Goal: Information Seeking & Learning: Learn about a topic

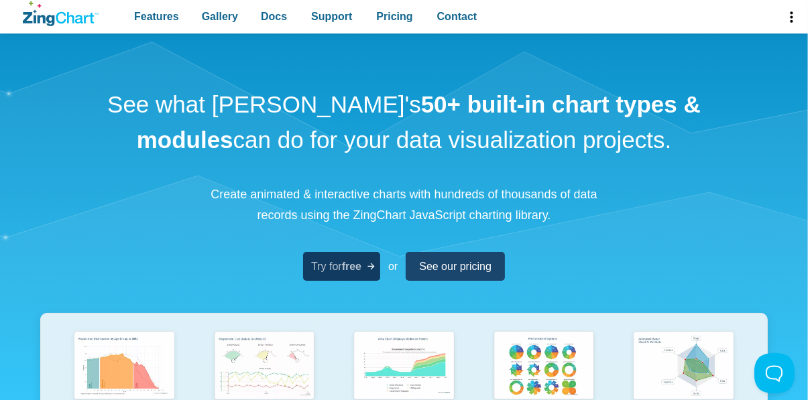
click at [352, 276] on span "Try for free" at bounding box center [336, 266] width 50 height 18
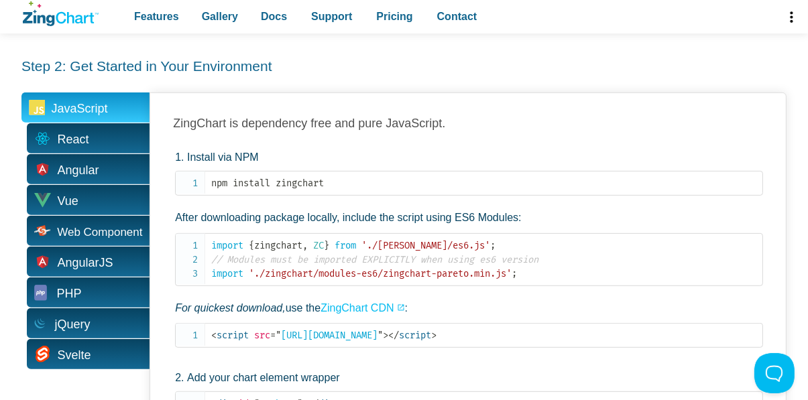
scroll to position [521, 0]
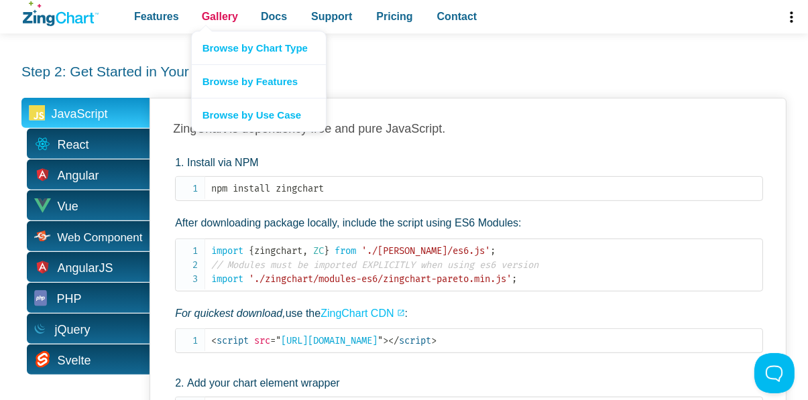
click at [221, 15] on span "Gallery" at bounding box center [220, 16] width 36 height 18
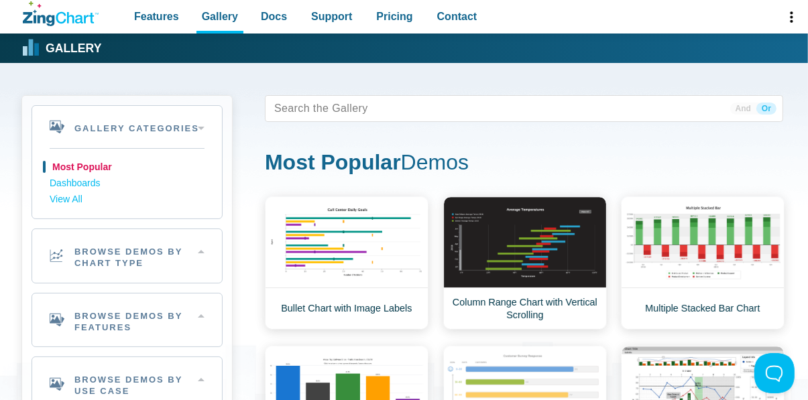
scroll to position [27, 0]
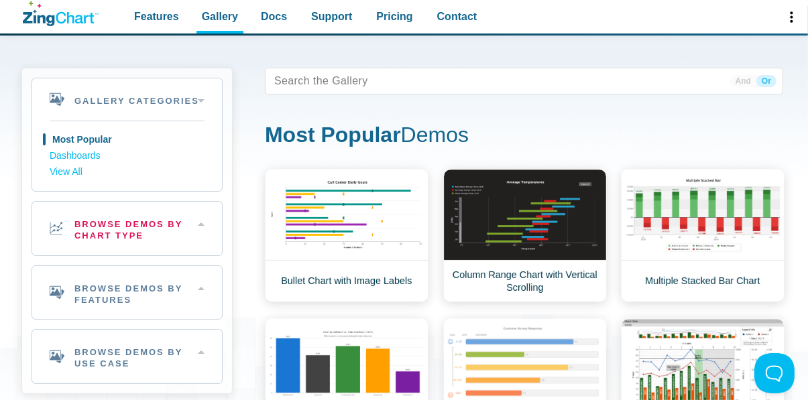
click at [170, 209] on h2 "Browse Demos By Chart Type" at bounding box center [127, 229] width 190 height 54
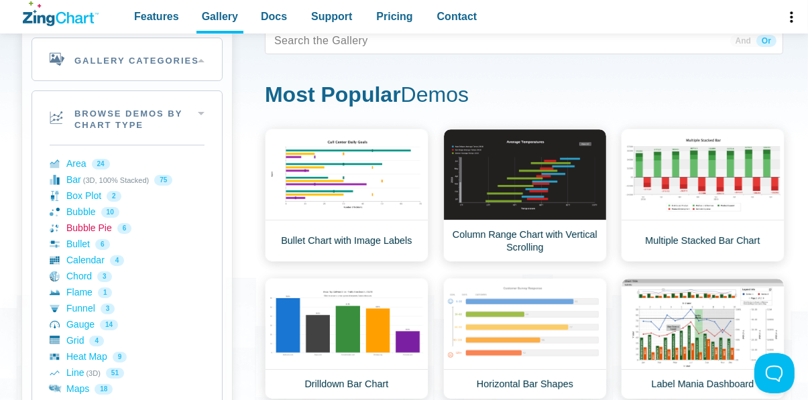
click at [86, 228] on link "Bubble Pie 6" at bounding box center [127, 229] width 155 height 16
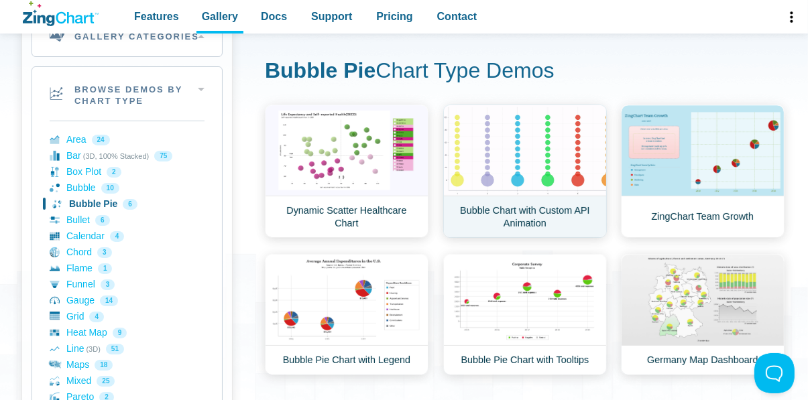
click at [574, 175] on link "Bubble Chart with Custom API Animation" at bounding box center [525, 171] width 164 height 133
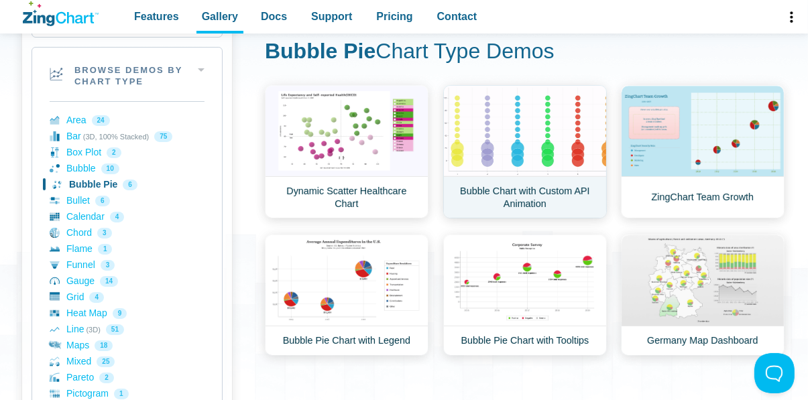
scroll to position [149, 0]
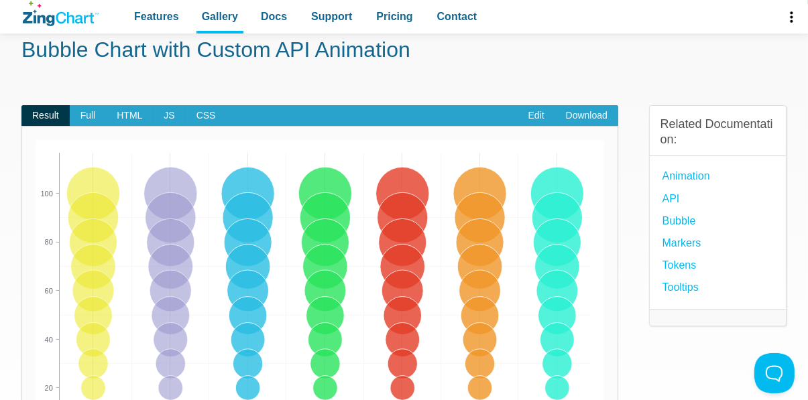
scroll to position [62, 0]
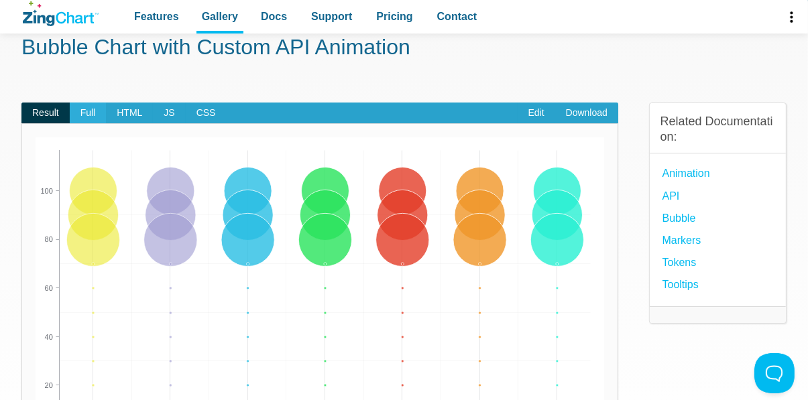
click at [83, 115] on span "Full" at bounding box center [88, 113] width 37 height 21
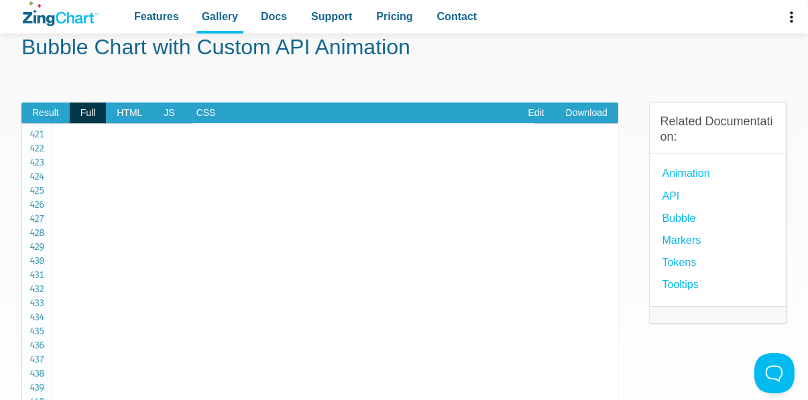
scroll to position [5961, 0]
click at [167, 107] on span "JS" at bounding box center [169, 113] width 32 height 21
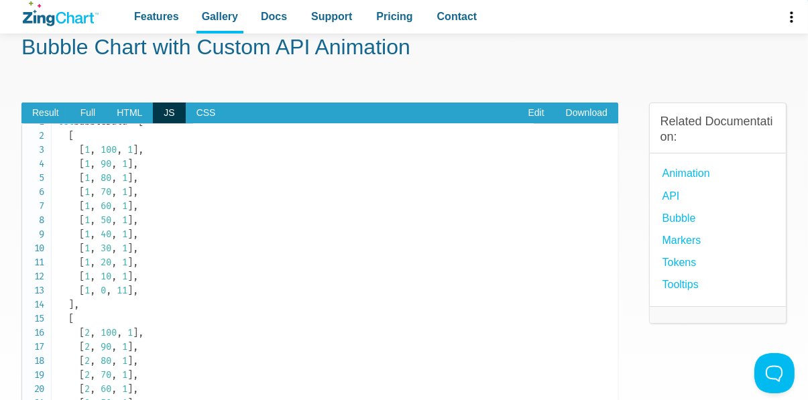
scroll to position [0, 0]
click at [48, 110] on span "Result" at bounding box center [45, 113] width 48 height 21
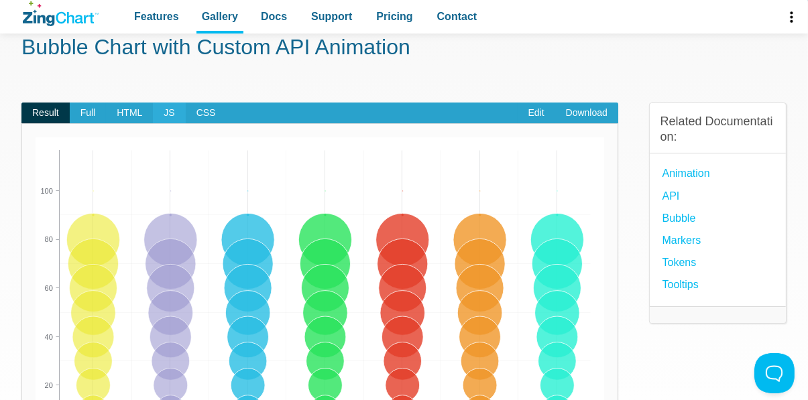
click at [172, 118] on span "JS" at bounding box center [169, 113] width 32 height 21
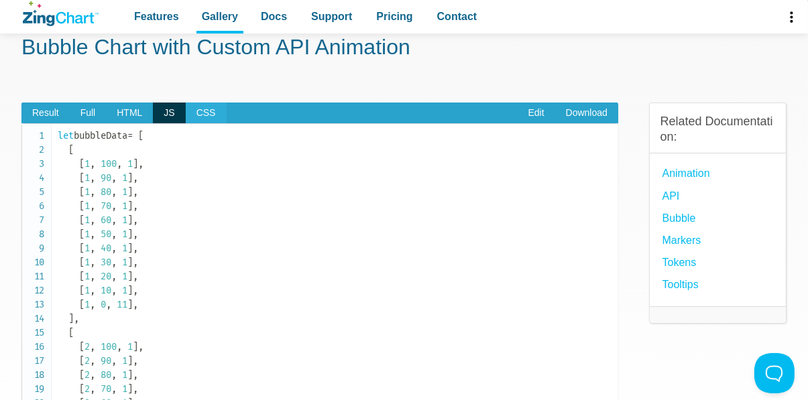
click at [205, 117] on span "CSS" at bounding box center [206, 113] width 41 height 21
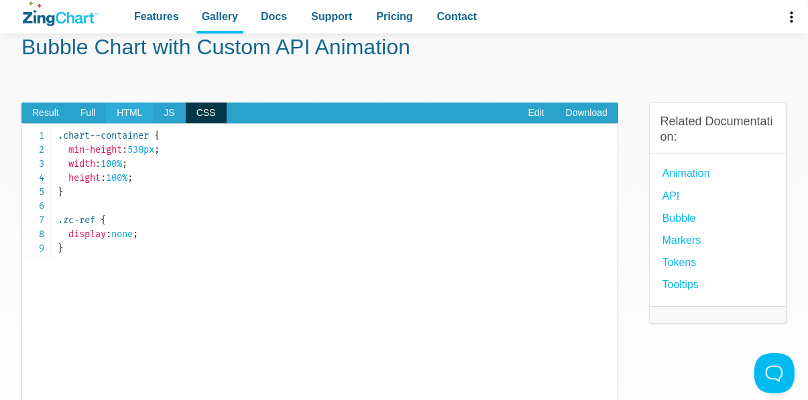
click at [127, 111] on span "HTML" at bounding box center [129, 113] width 47 height 21
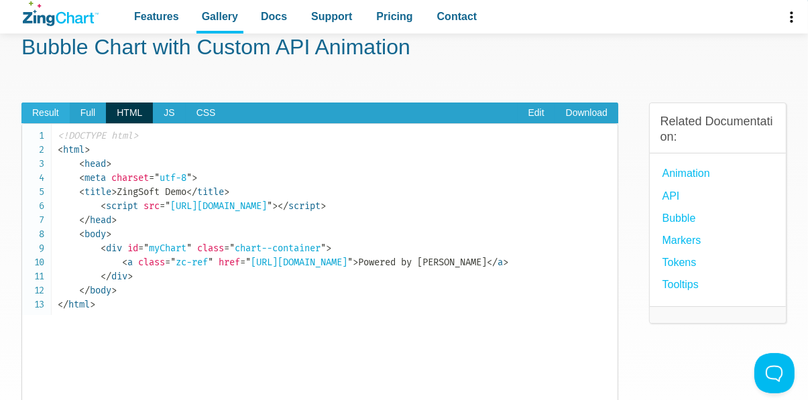
click at [53, 112] on span "Result" at bounding box center [45, 113] width 48 height 21
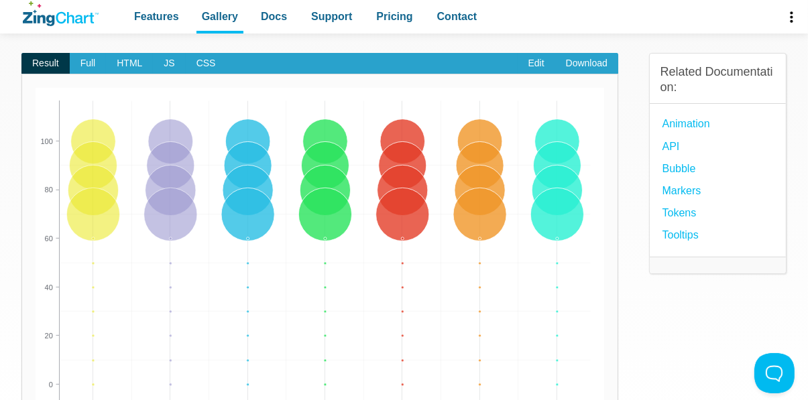
scroll to position [99, 0]
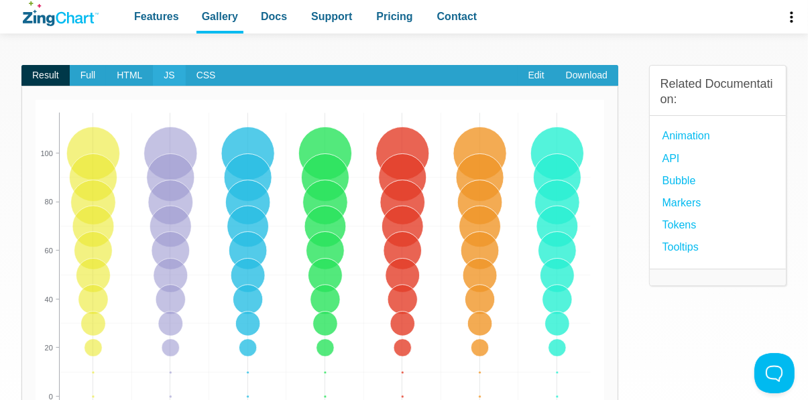
click at [164, 78] on span "JS" at bounding box center [169, 75] width 32 height 21
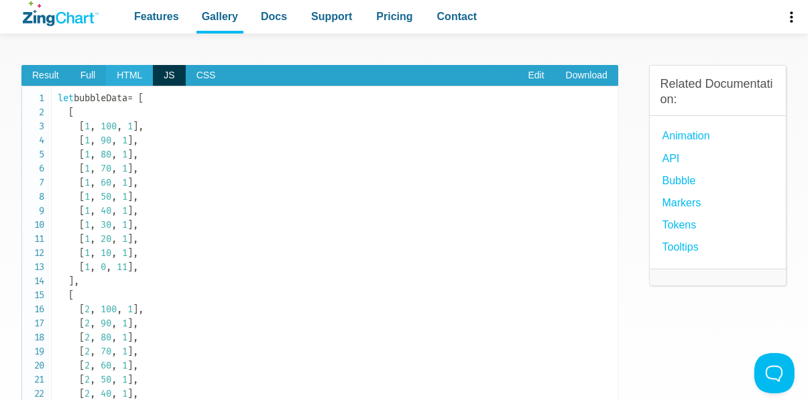
click at [128, 77] on span "HTML" at bounding box center [129, 75] width 47 height 21
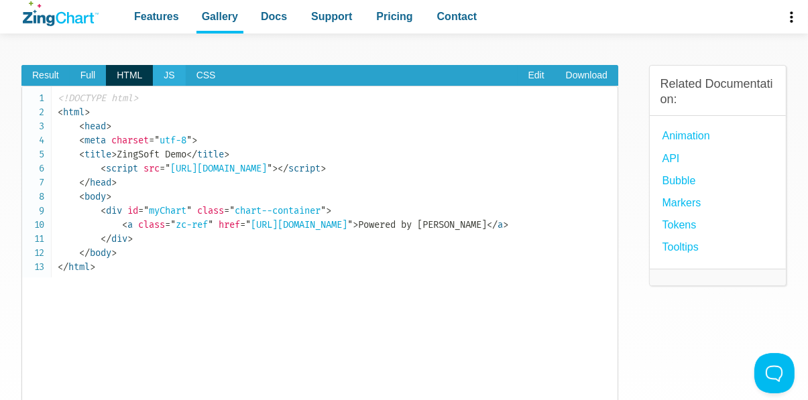
click at [169, 78] on span "JS" at bounding box center [169, 75] width 32 height 21
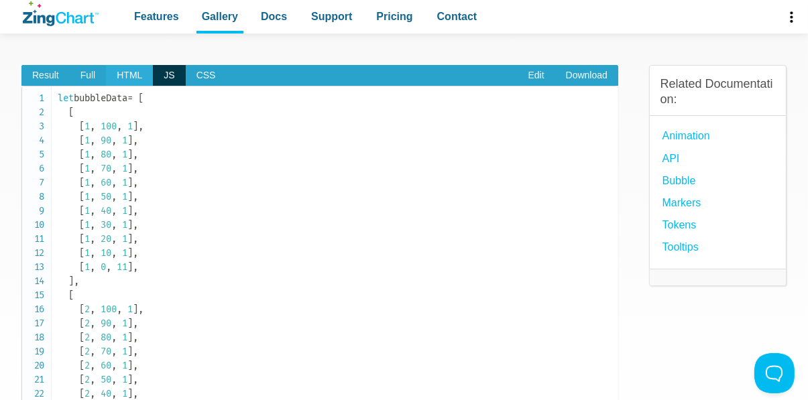
click at [135, 78] on span "HTML" at bounding box center [129, 75] width 47 height 21
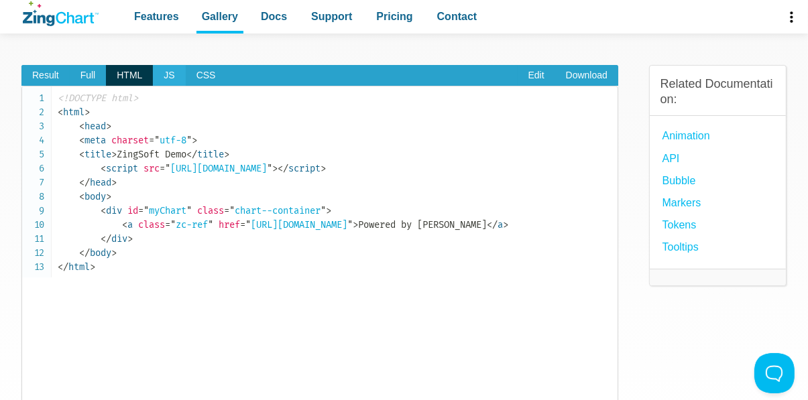
click at [166, 77] on span "JS" at bounding box center [169, 75] width 32 height 21
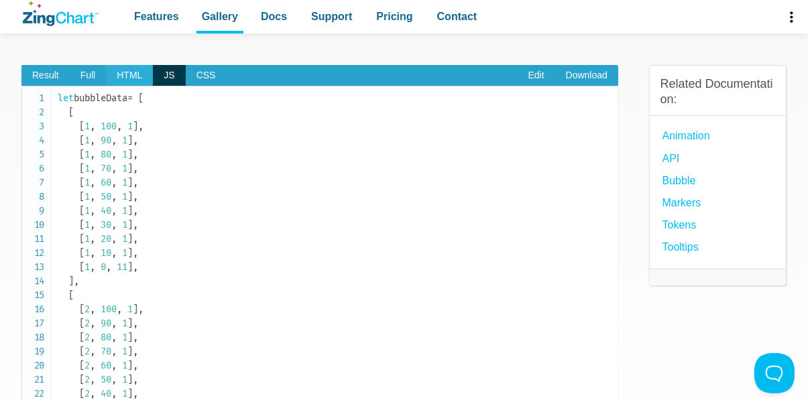
click at [128, 80] on span "HTML" at bounding box center [129, 75] width 47 height 21
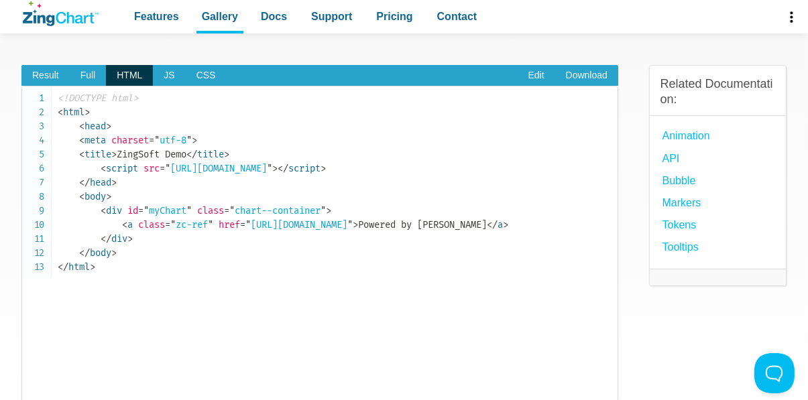
click at [174, 88] on pre "<!DOCTYPE html> < html > < head > < meta charset = " utf-8 " > < title > ZingSo…" at bounding box center [319, 263] width 597 height 355
click at [168, 76] on span "JS" at bounding box center [169, 75] width 32 height 21
